Goal: Information Seeking & Learning: Check status

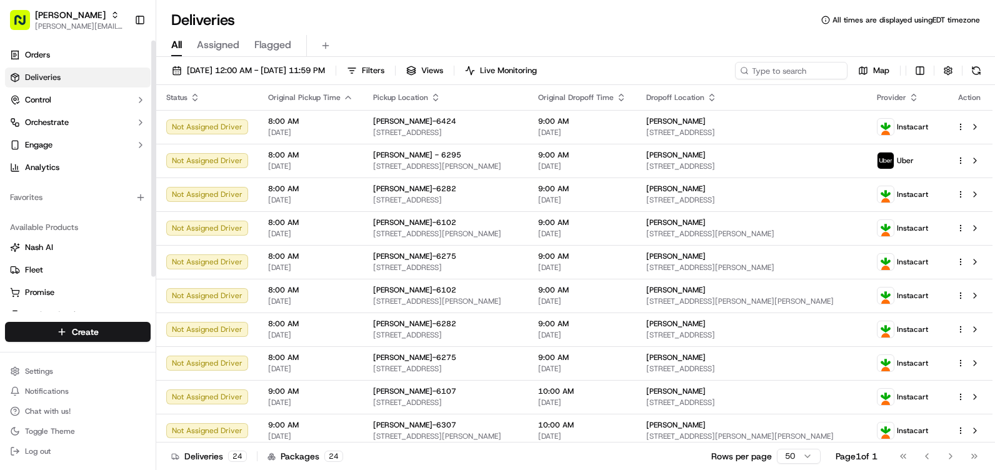
scroll to position [41, 0]
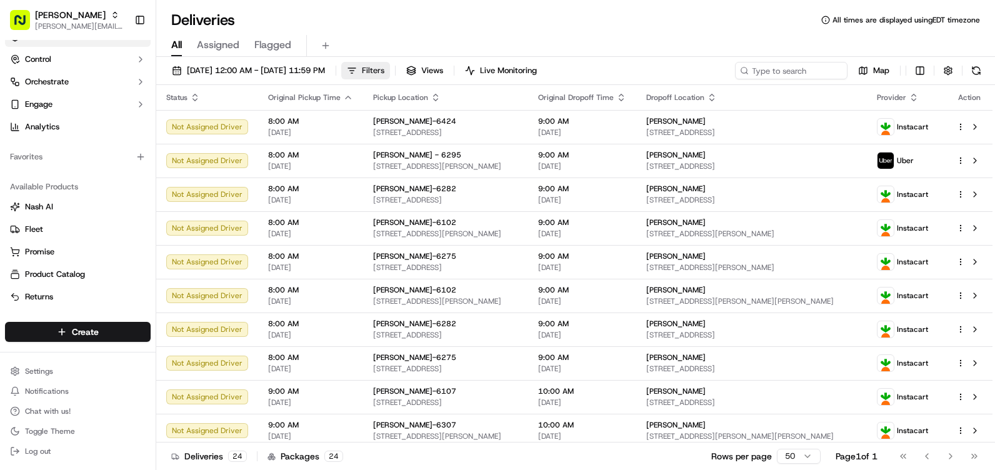
click at [390, 65] on button "Filters" at bounding box center [365, 71] width 49 height 18
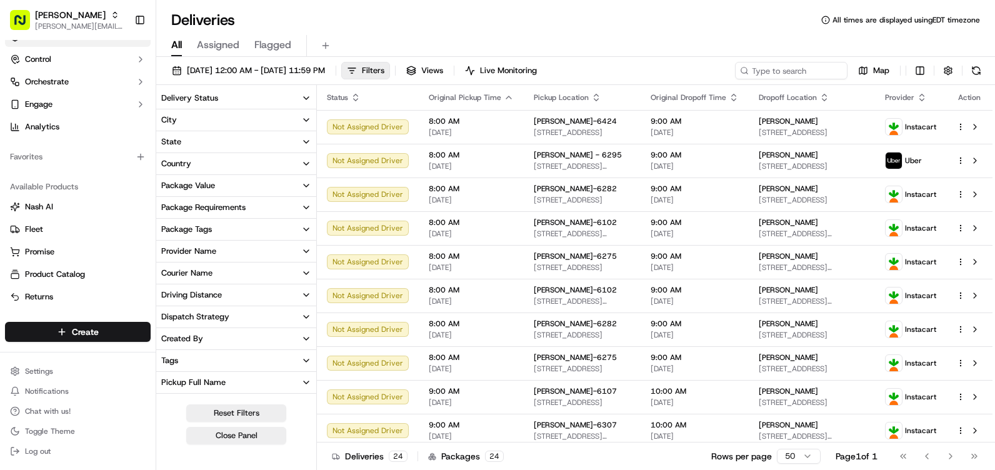
click at [228, 146] on button "State" at bounding box center [236, 141] width 160 height 21
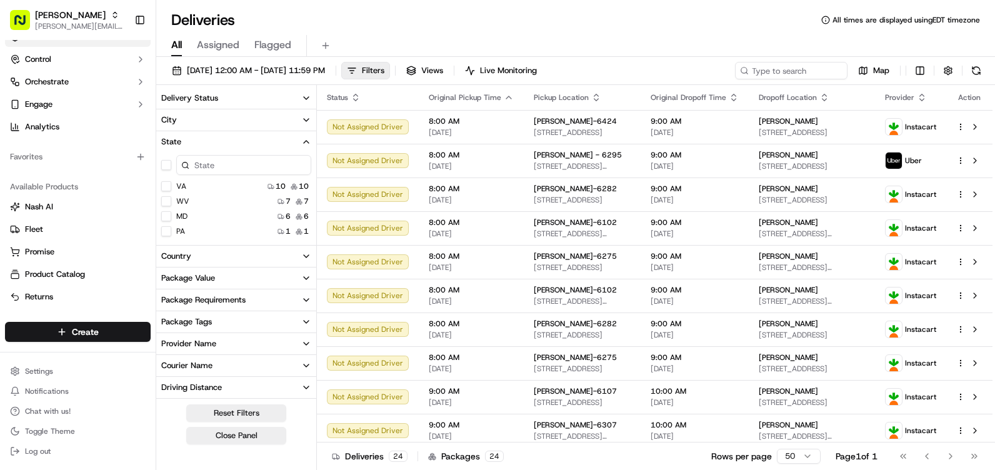
click at [193, 201] on div "WV 7 7" at bounding box center [236, 201] width 160 height 13
click at [168, 199] on button "WV" at bounding box center [166, 201] width 10 height 10
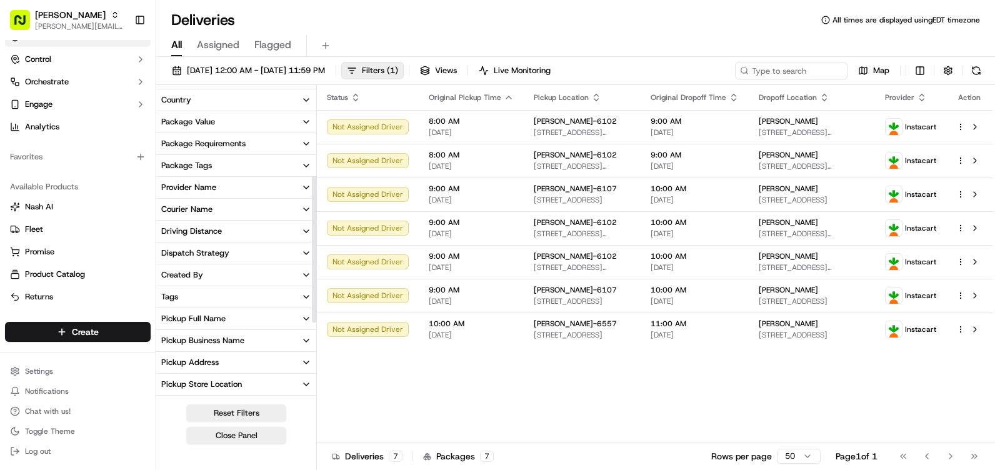
scroll to position [188, 0]
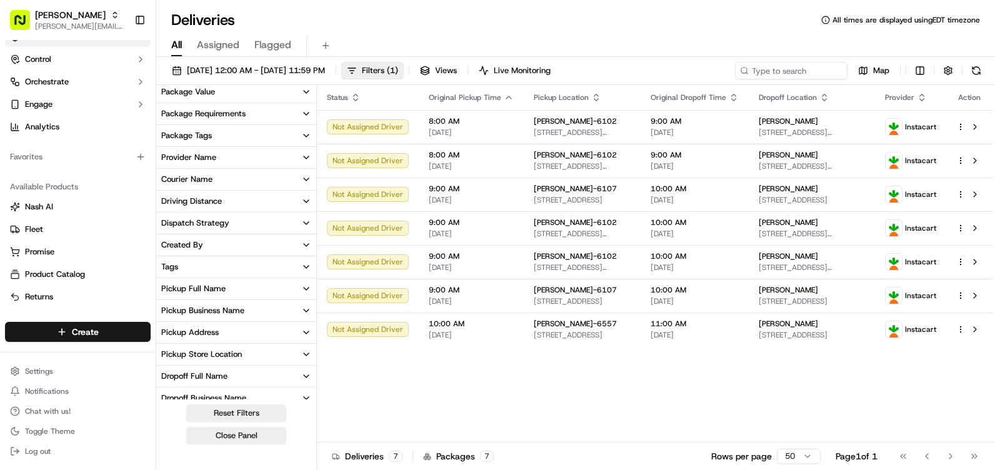
click at [198, 334] on div "Pickup Address" at bounding box center [190, 332] width 58 height 11
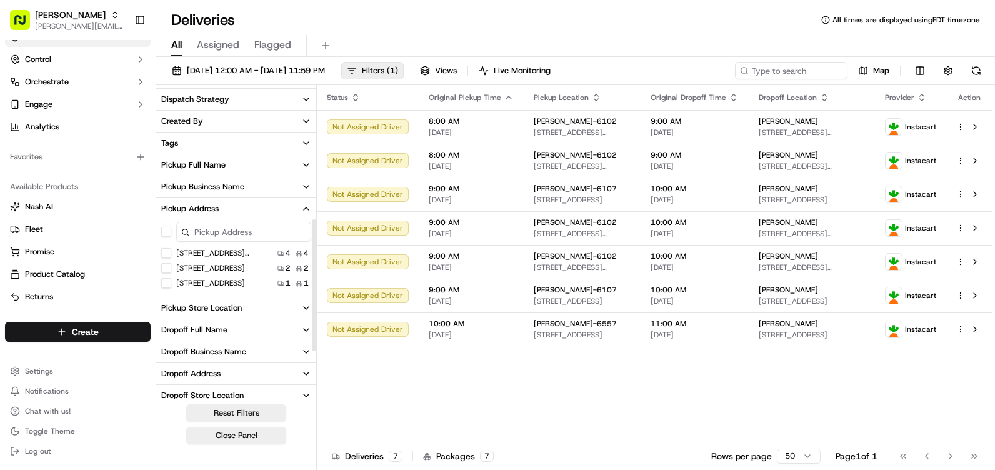
scroll to position [313, 0]
click at [189, 309] on div "Pickup Store Location" at bounding box center [201, 306] width 81 height 11
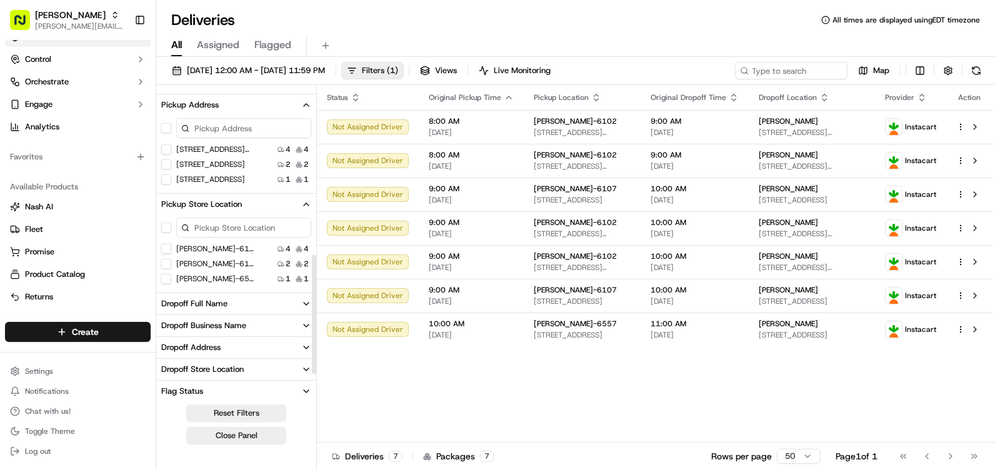
scroll to position [438, 0]
